Goal: Transaction & Acquisition: Purchase product/service

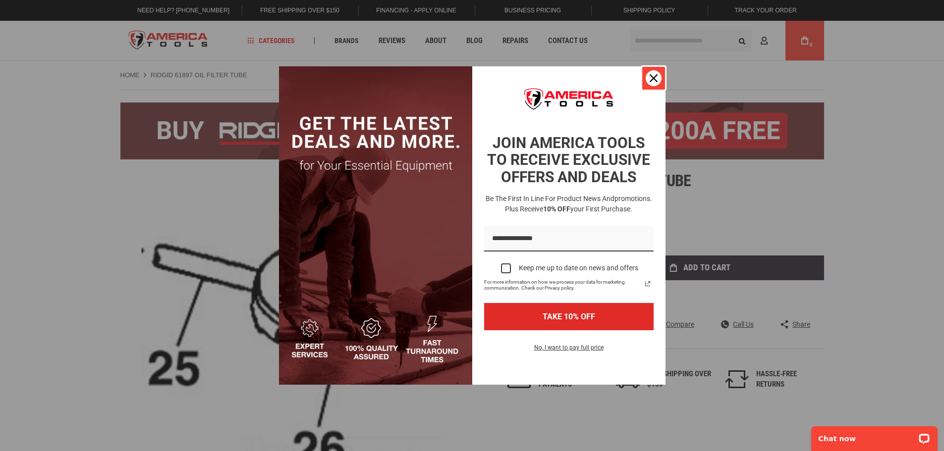
click at [659, 77] on div "Close" at bounding box center [653, 78] width 16 height 16
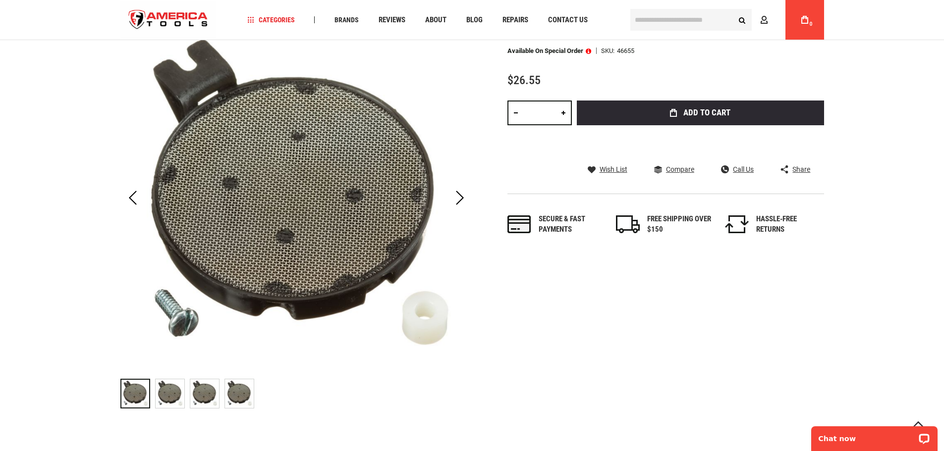
scroll to position [149, 0]
click at [174, 392] on img "RIDGID 46655 SCREEN, FILTER" at bounding box center [170, 393] width 29 height 29
drag, startPoint x: 186, startPoint y: 391, endPoint x: 194, endPoint y: 392, distance: 8.4
click at [186, 391] on div "RIDGID 46655 SCREEN, FILTER" at bounding box center [172, 393] width 35 height 40
click at [200, 392] on img "RIDGID 46655 SCREEN, FILTER" at bounding box center [204, 393] width 29 height 29
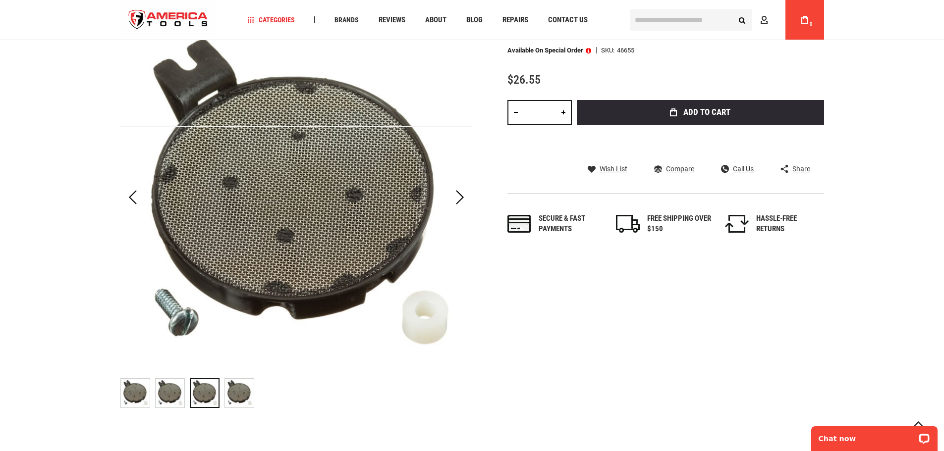
click at [248, 396] on img "RIDGID 46655 SCREEN, FILTER" at bounding box center [239, 393] width 29 height 29
